Goal: Check status

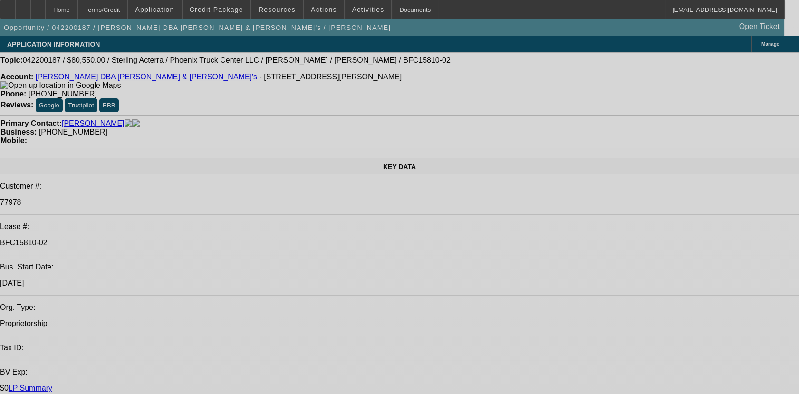
select select "0"
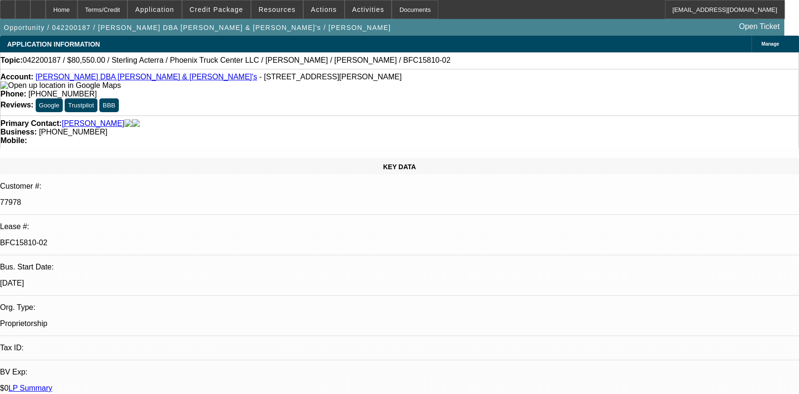
select select "0"
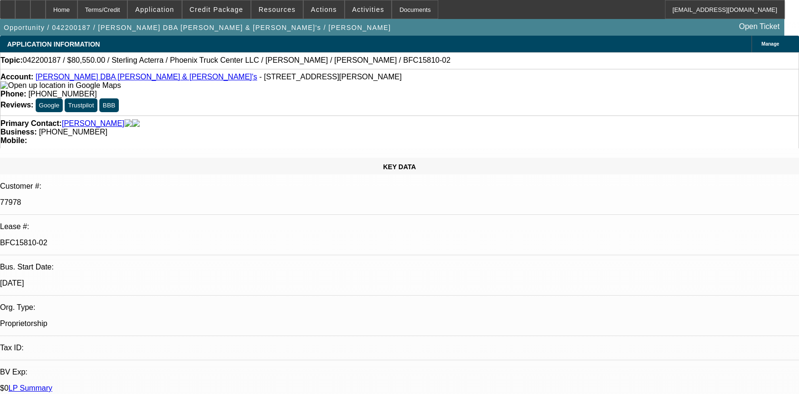
select select "0"
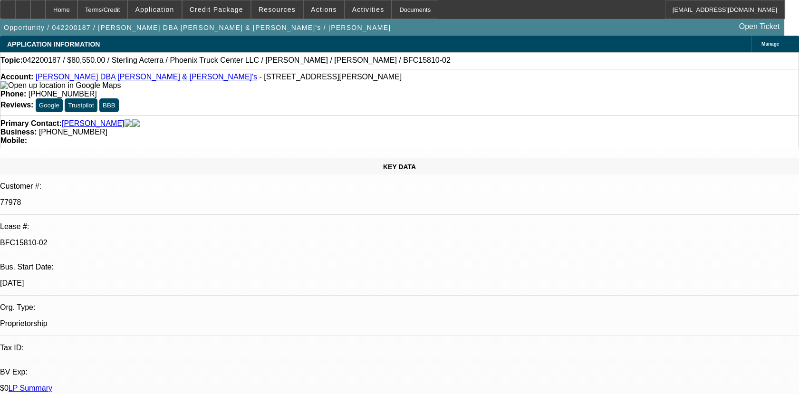
select select "0"
select select "1"
select select "2"
select select "6"
select select "1"
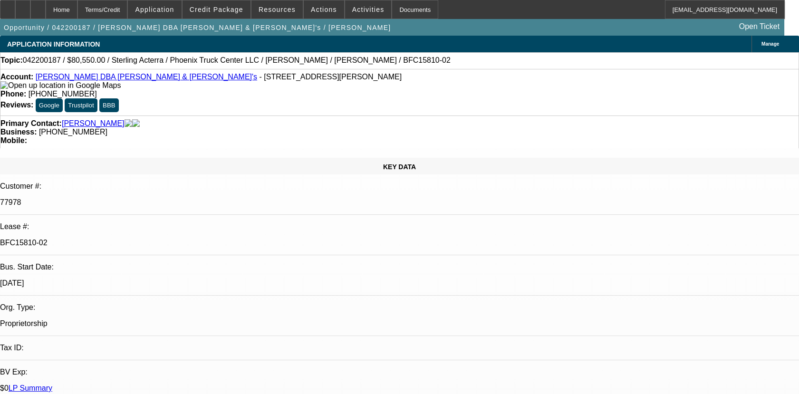
select select "2"
select select "6"
select select "1"
select select "2"
select select "6"
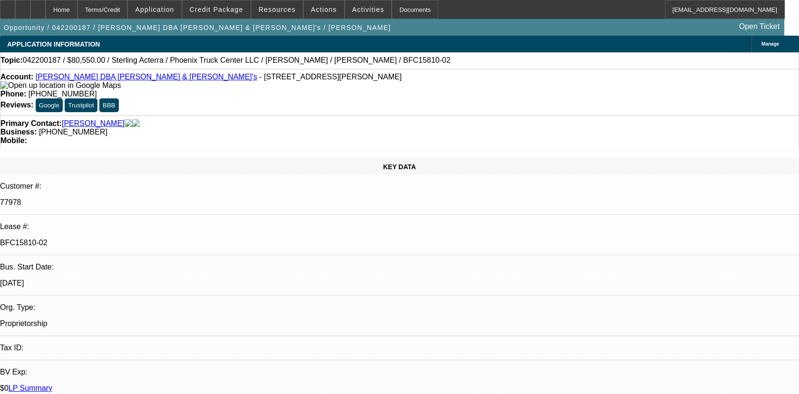
select select "1"
select select "2"
select select "6"
click at [125, 239] on p "BFC15810-02" at bounding box center [399, 243] width 799 height 9
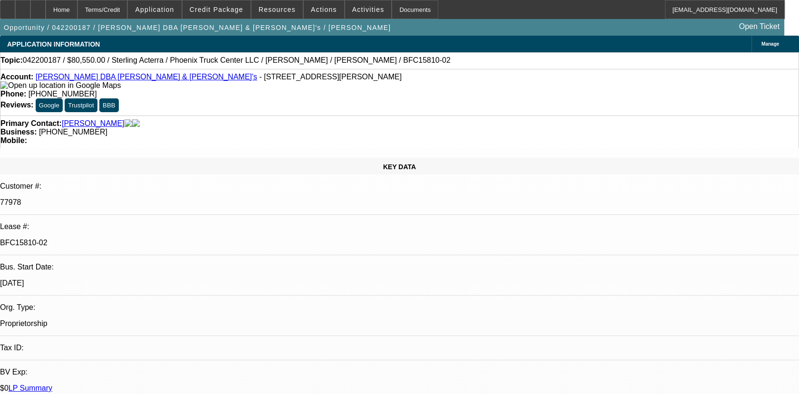
click at [125, 239] on p "BFC15810-02" at bounding box center [399, 243] width 799 height 9
copy div "BFC15810-02"
